Goal: Task Accomplishment & Management: Manage account settings

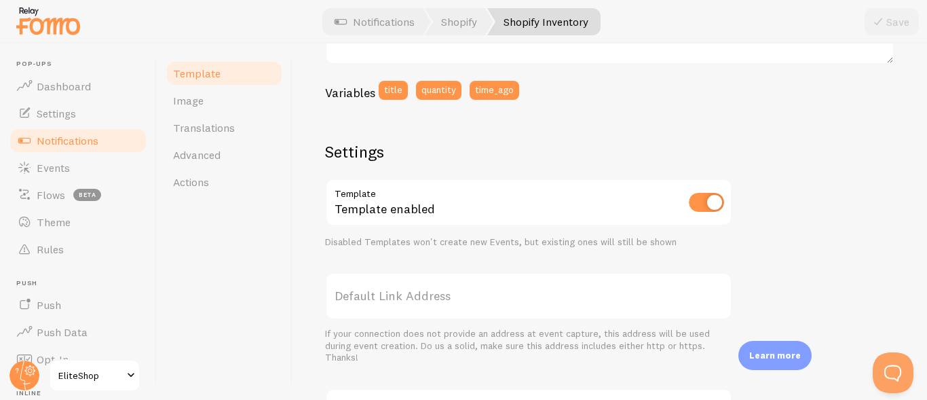
scroll to position [353, 0]
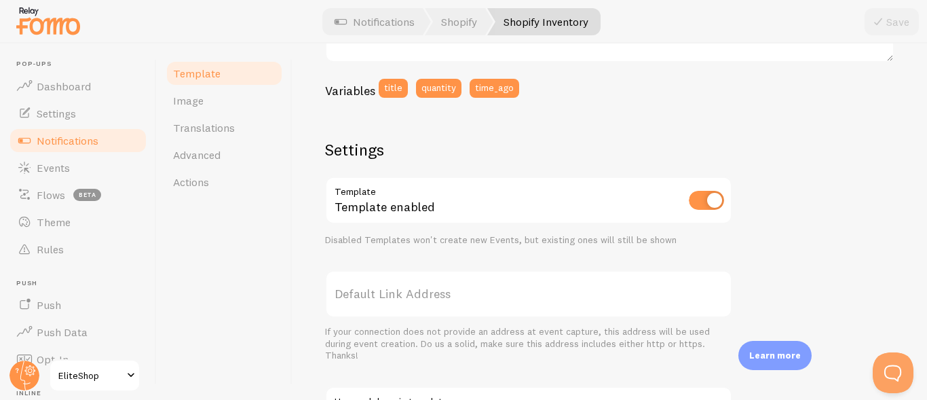
click at [705, 199] on input "checkbox" at bounding box center [706, 200] width 35 height 19
checkbox input "false"
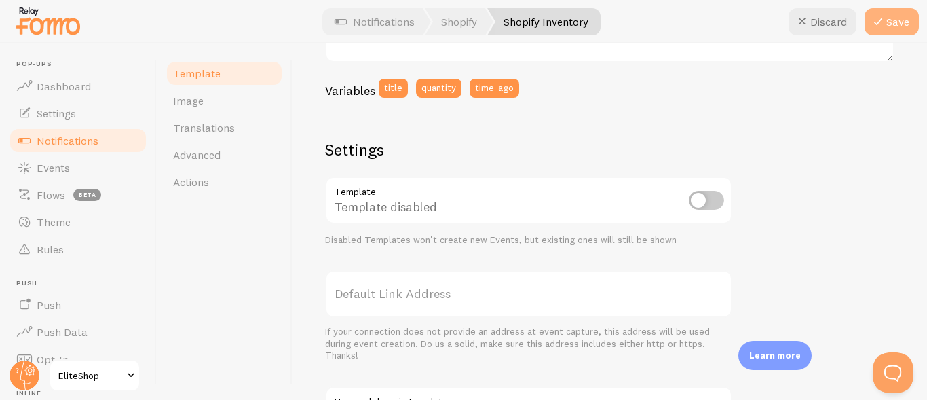
click at [890, 26] on button "Save" at bounding box center [892, 21] width 54 height 27
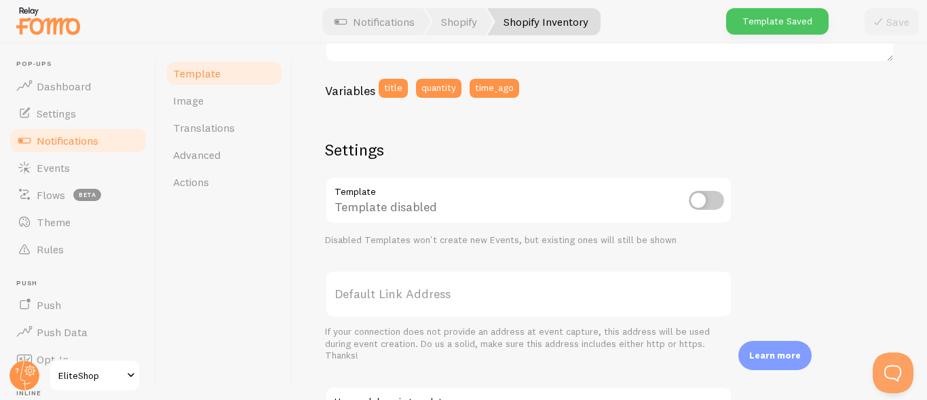
scroll to position [0, 0]
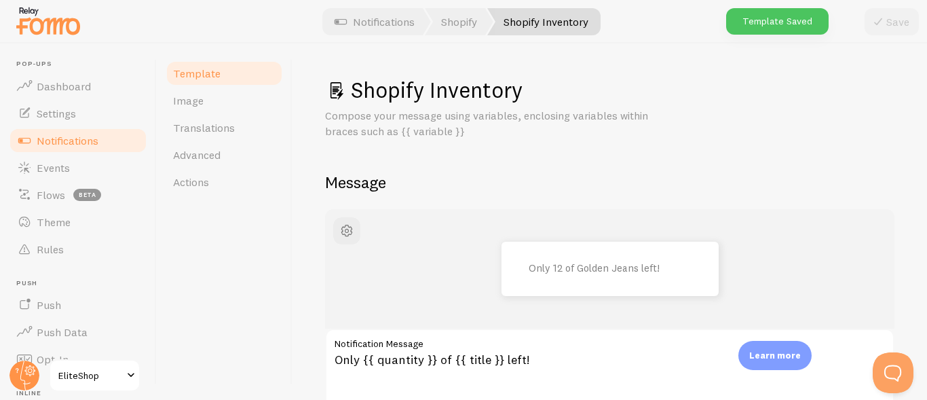
click at [52, 143] on span "Notifications" at bounding box center [68, 141] width 62 height 14
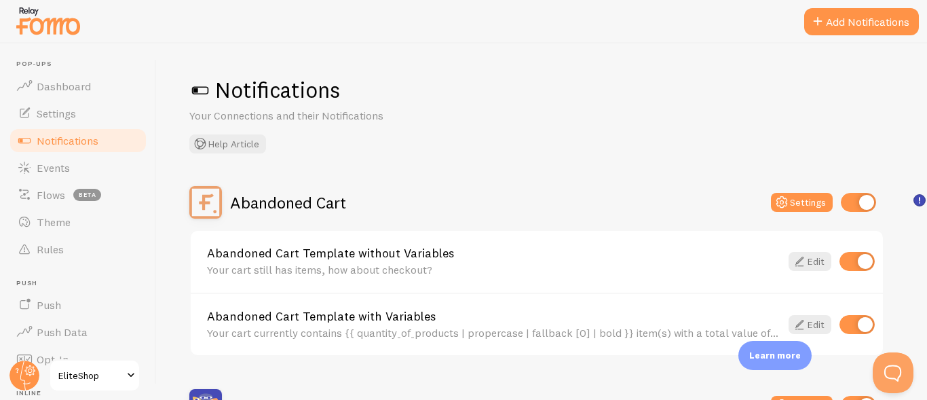
click at [860, 259] on input "checkbox" at bounding box center [856, 261] width 35 height 19
checkbox input "false"
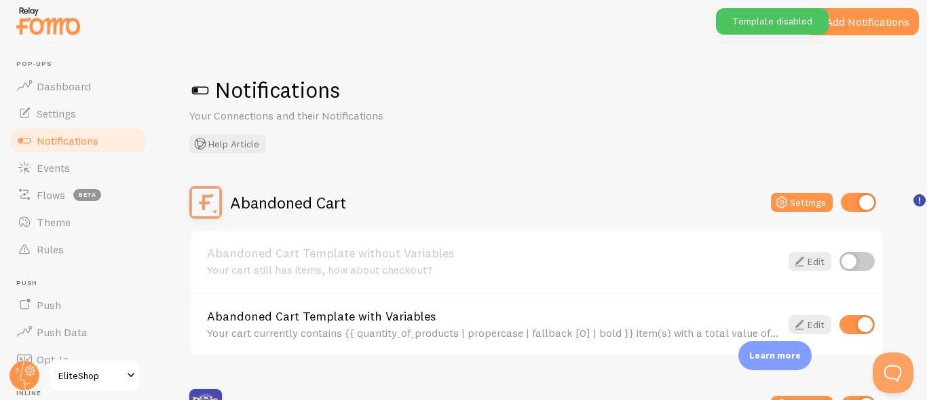
click at [864, 324] on input "checkbox" at bounding box center [856, 324] width 35 height 19
checkbox input "false"
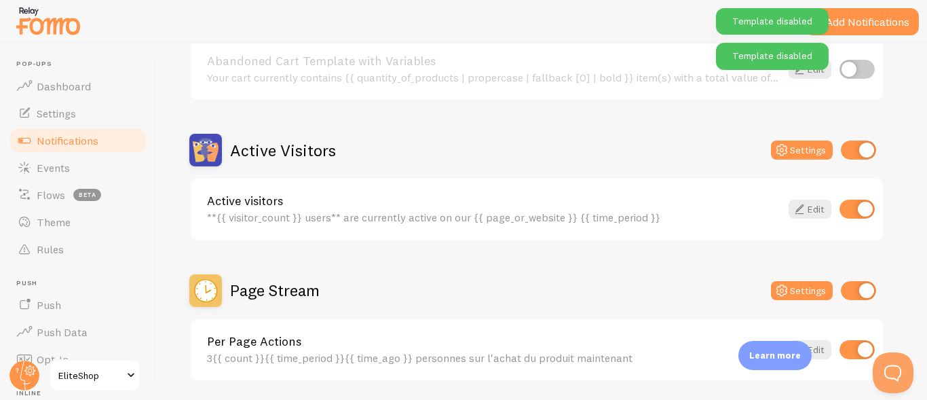
scroll to position [258, 0]
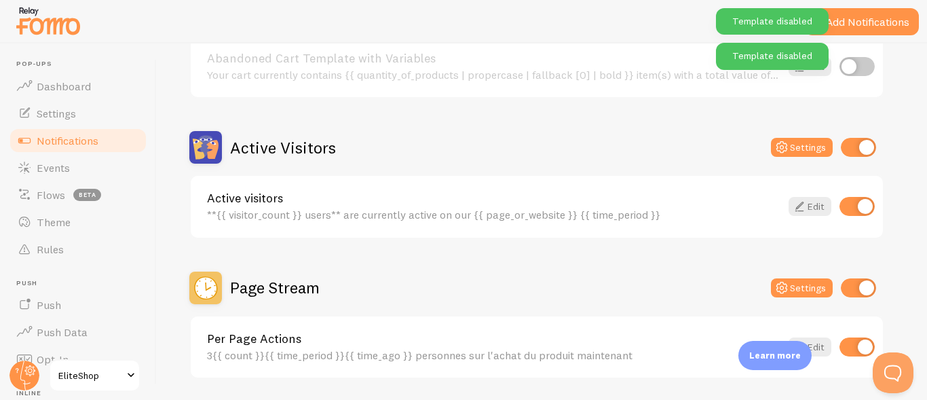
click at [858, 218] on div "Active visitors **{{ visitor_count }} users** are currently active on our {{ pa…" at bounding box center [537, 207] width 692 height 62
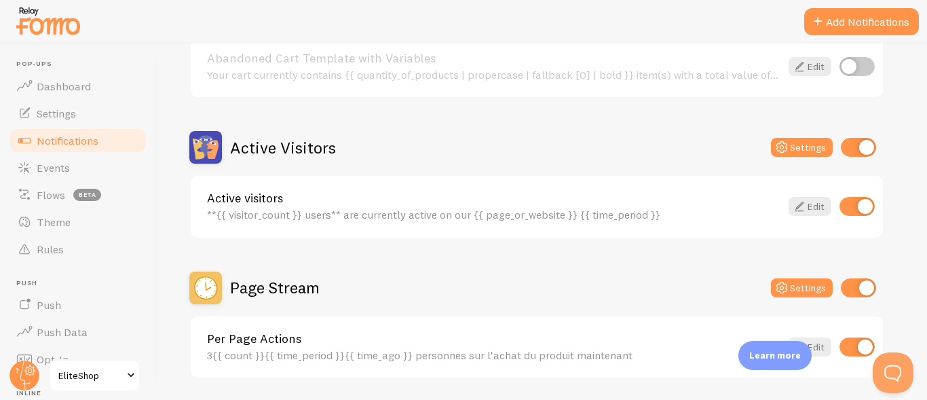
click at [871, 209] on input "checkbox" at bounding box center [856, 206] width 35 height 19
checkbox input "false"
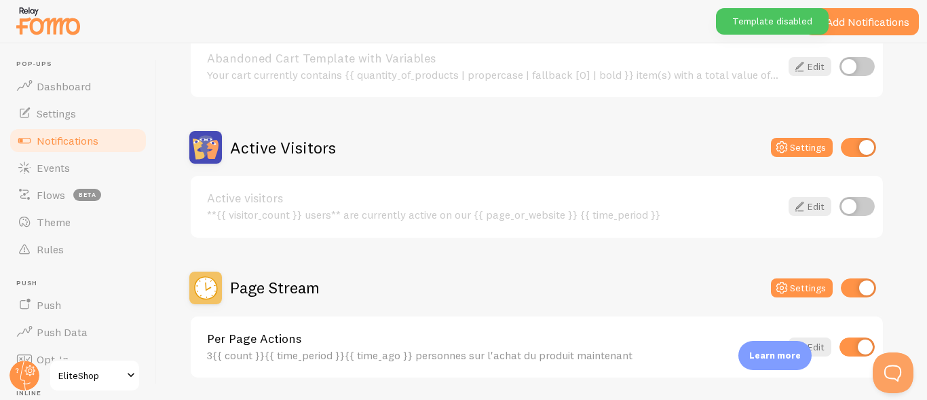
click at [861, 147] on input "checkbox" at bounding box center [858, 147] width 35 height 19
checkbox input "false"
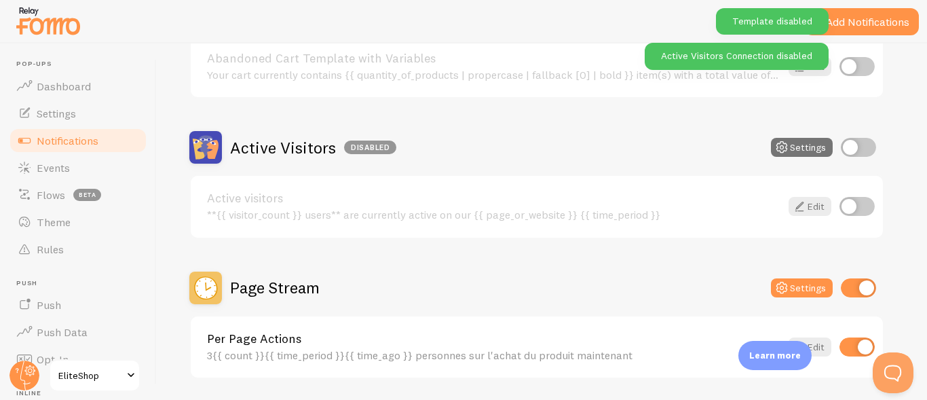
click at [865, 292] on input "checkbox" at bounding box center [858, 287] width 35 height 19
checkbox input "false"
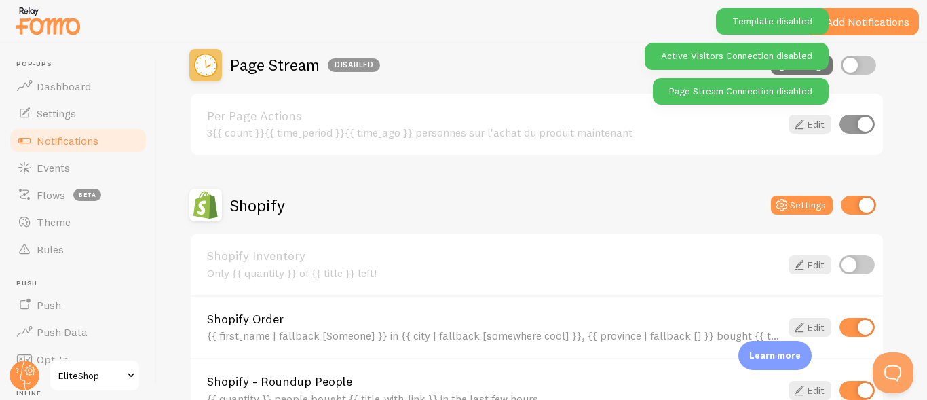
scroll to position [476, 0]
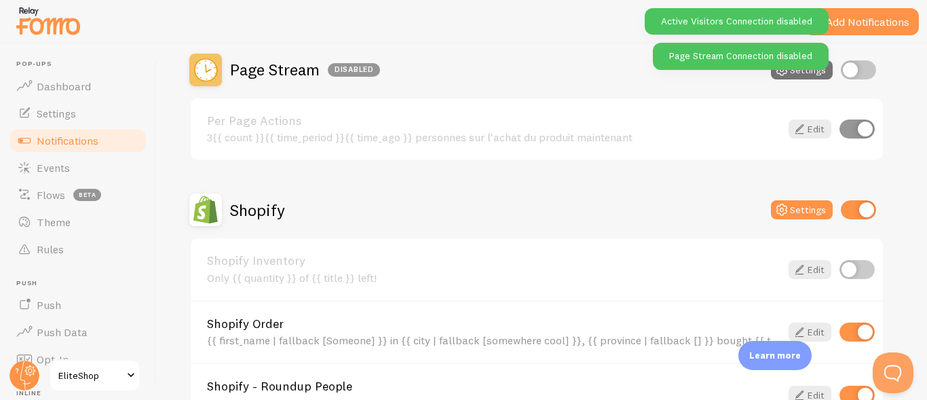
click at [869, 208] on input "checkbox" at bounding box center [858, 209] width 35 height 19
checkbox input "false"
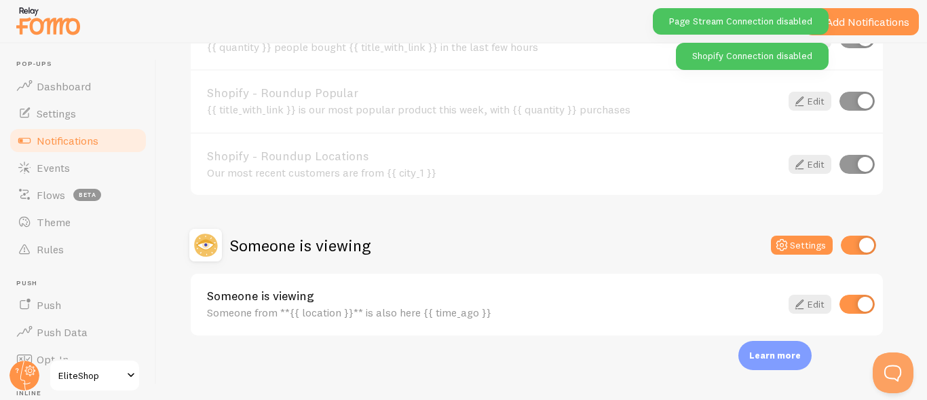
scroll to position [834, 0]
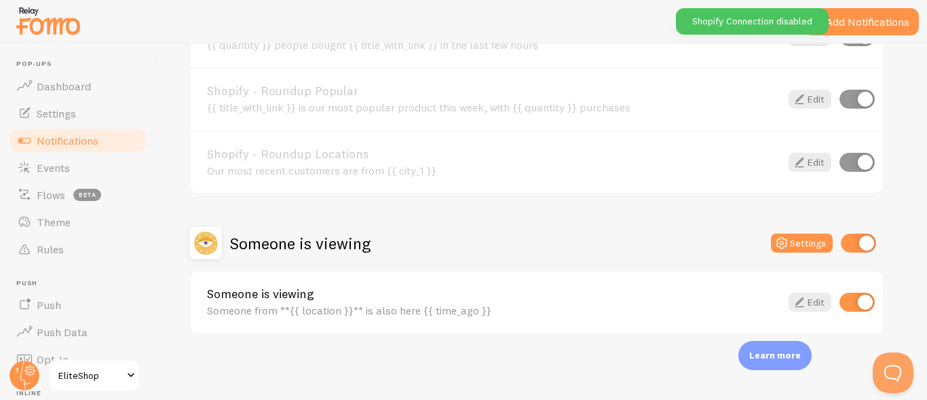
click at [869, 243] on input "checkbox" at bounding box center [858, 242] width 35 height 19
checkbox input "false"
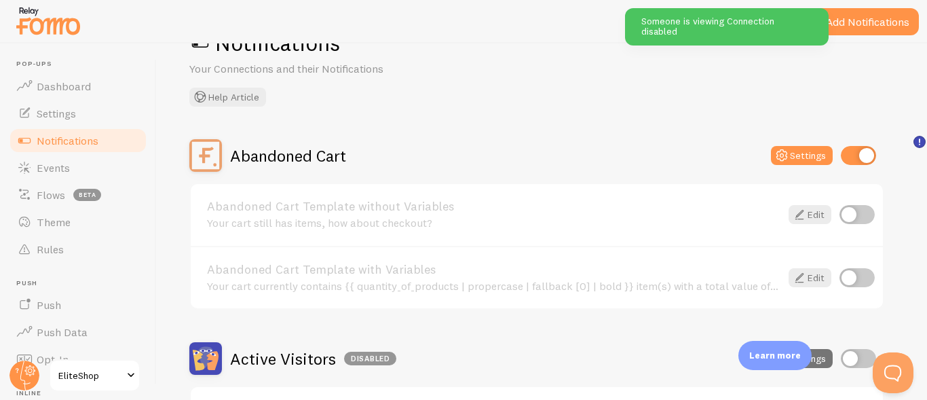
scroll to position [37, 0]
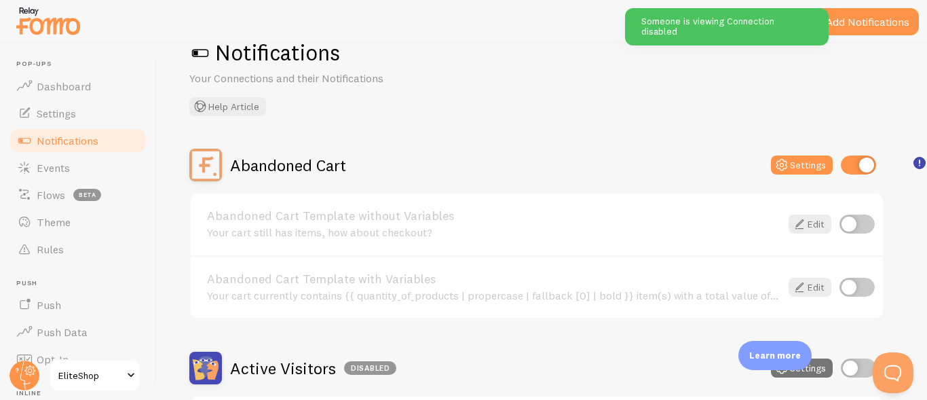
click at [862, 162] on input "checkbox" at bounding box center [858, 164] width 35 height 19
checkbox input "false"
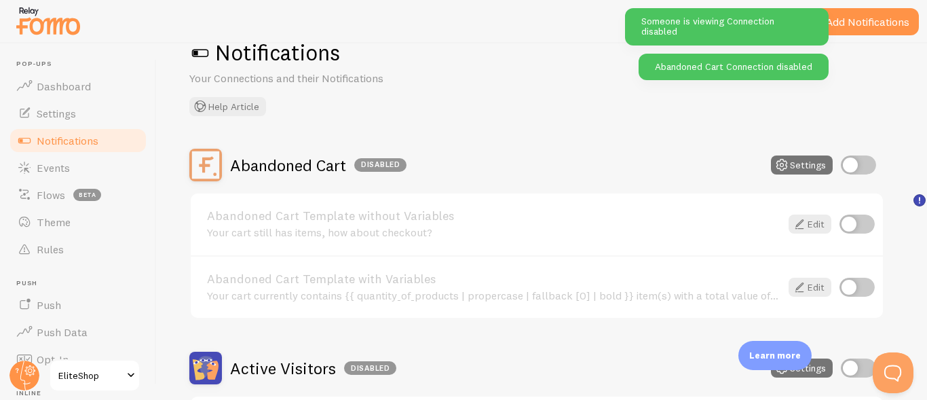
scroll to position [0, 0]
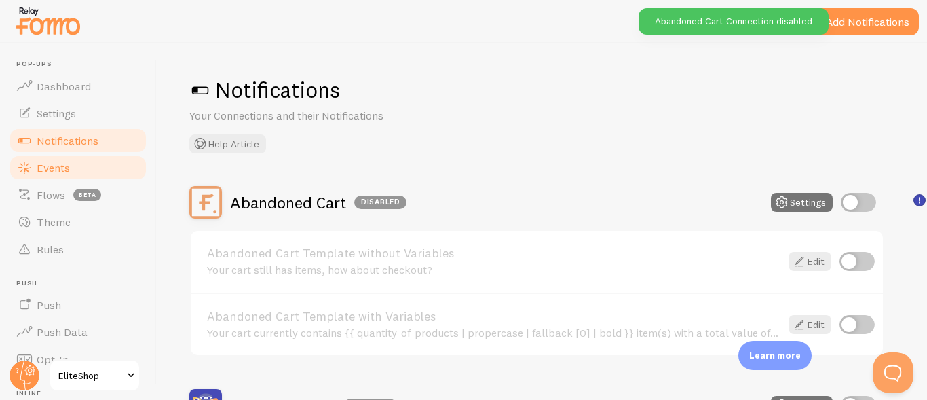
click at [78, 164] on link "Events" at bounding box center [78, 167] width 140 height 27
